Goal: Task Accomplishment & Management: Manage account settings

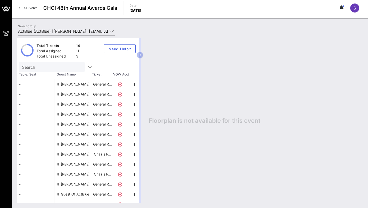
click at [21, 6] on link "All Events" at bounding box center [28, 8] width 24 height 8
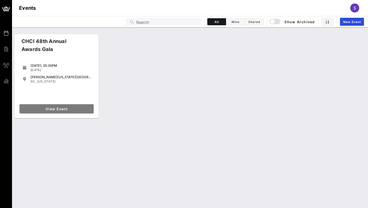
click at [60, 109] on span "View Event" at bounding box center [57, 109] width 70 height 4
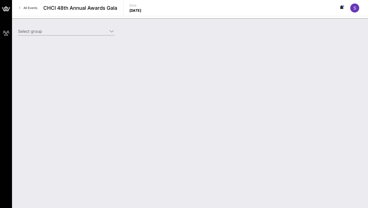
type input "ActBlue (ActBlue) [[PERSON_NAME], [EMAIL_ADDRESS][DOMAIN_NAME]]"
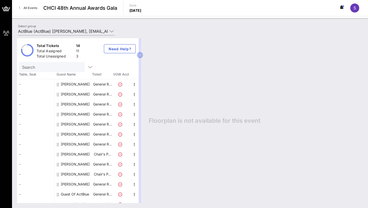
scroll to position [16, 0]
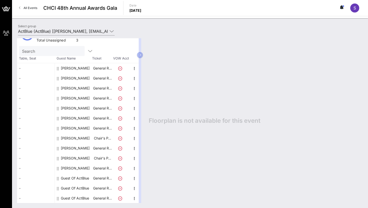
click at [90, 33] on div "Total Tickets 14 Total Assigned 11 Total Unassigned 3 Need Help? Search Table, …" at bounding box center [190, 120] width 356 height 175
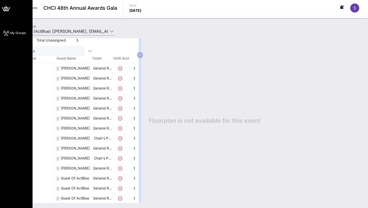
click at [11, 33] on span "My Groups" at bounding box center [18, 33] width 16 height 5
